Goal: Check status: Check status

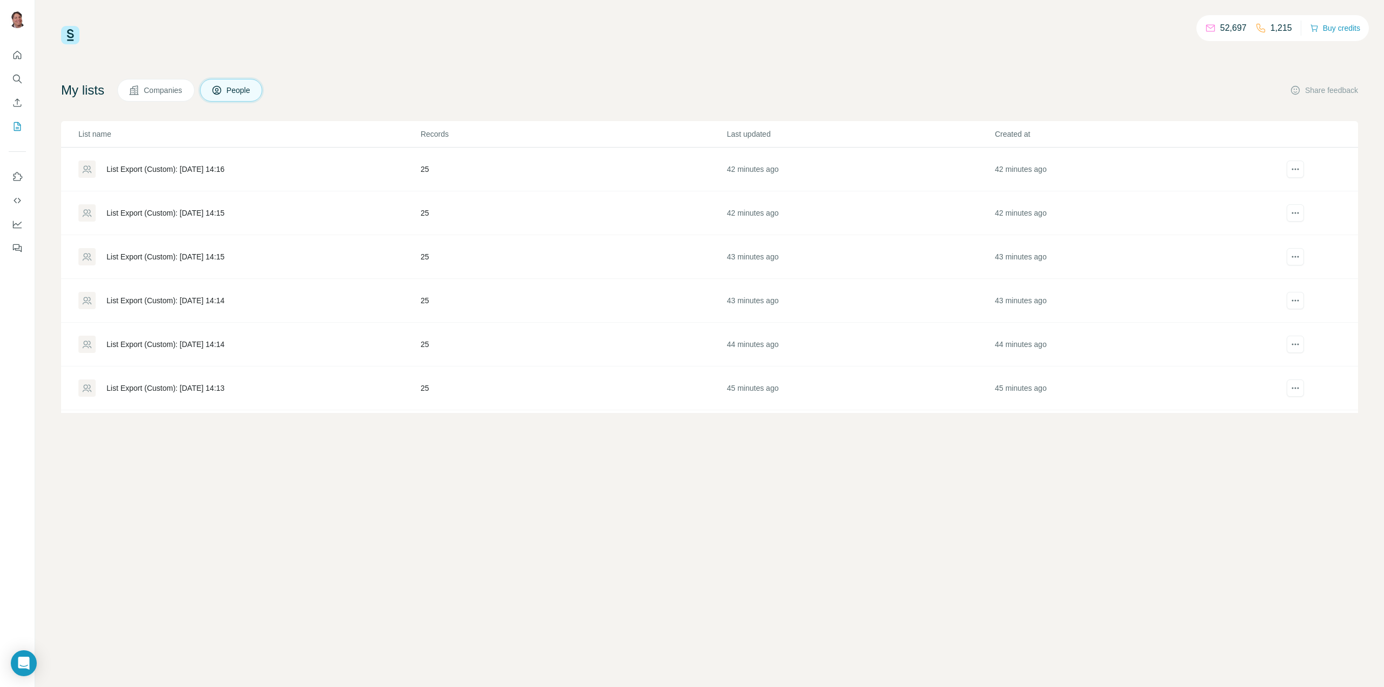
click at [173, 168] on div "List Export (Custom): [DATE] 14:16" at bounding box center [165, 169] width 118 height 11
